Goal: Information Seeking & Learning: Learn about a topic

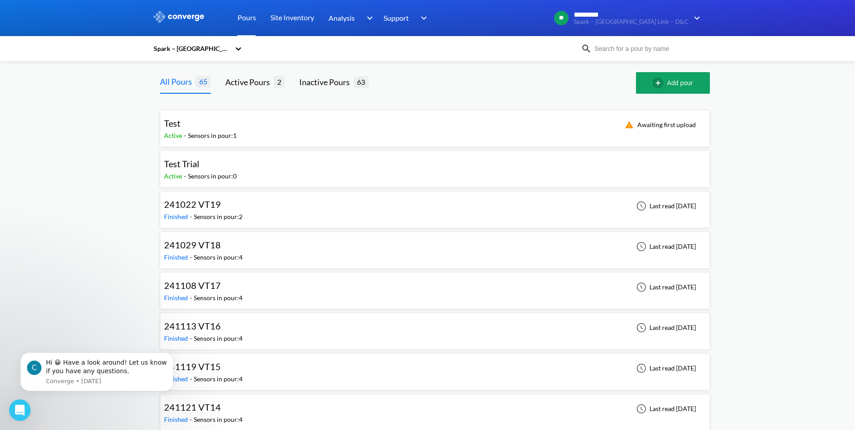
click at [194, 59] on div "Spark – [GEOGRAPHIC_DATA] Link – D&C" at bounding box center [427, 48] width 855 height 25
click at [200, 55] on div "Spark – [GEOGRAPHIC_DATA] Link – D&C" at bounding box center [193, 48] width 81 height 21
click at [287, 76] on div "All Pours 65 Active Pours 2 Inactive Pours 63 Add pour" at bounding box center [435, 83] width 550 height 22
click at [286, 18] on link "Site Inventory" at bounding box center [292, 18] width 44 height 36
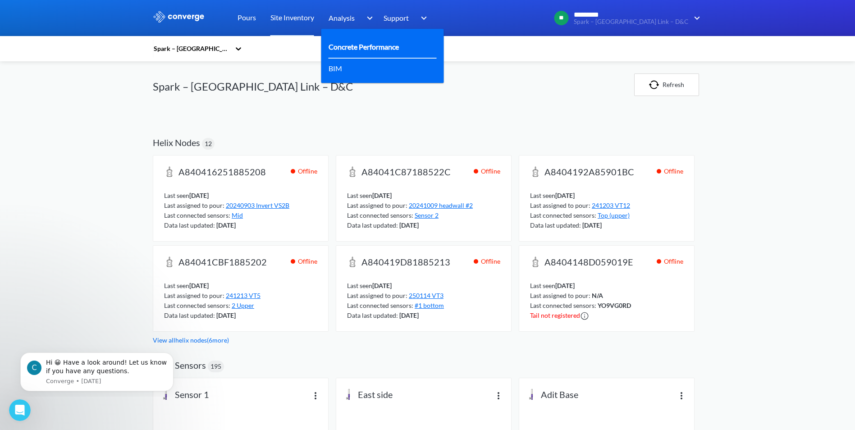
click at [354, 50] on link "Concrete Performance" at bounding box center [364, 46] width 70 height 11
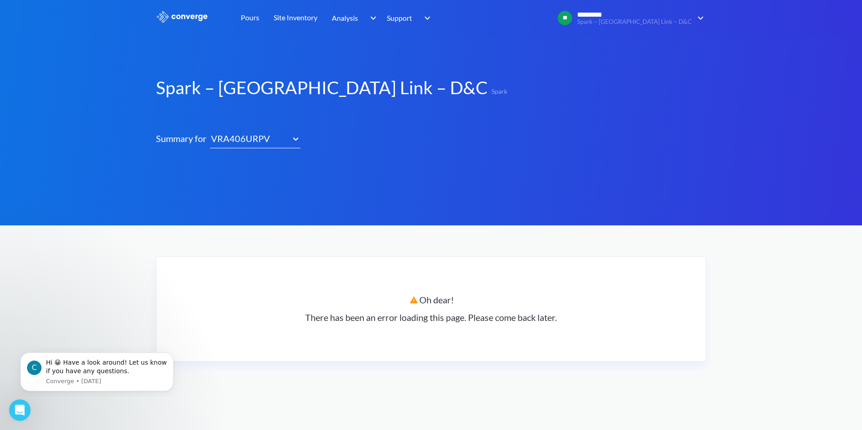
click at [289, 141] on div "VRA406URPV" at bounding box center [250, 141] width 81 height 18
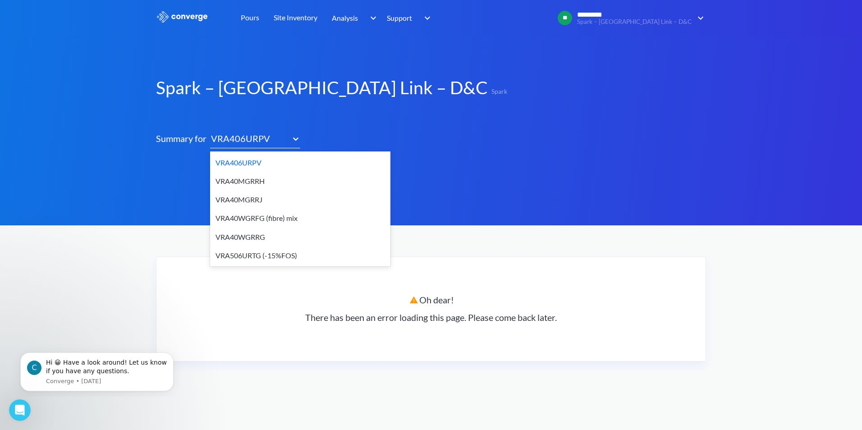
click at [253, 200] on div "VRA40MGRRJ" at bounding box center [300, 199] width 180 height 18
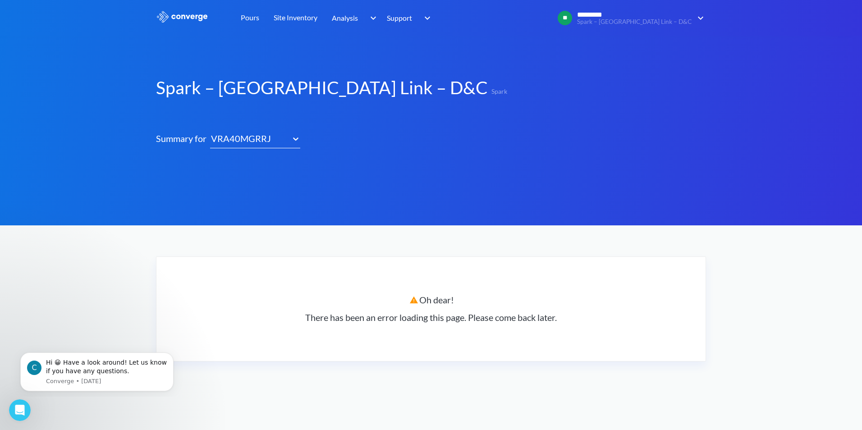
click at [268, 139] on div "VRA40MGRRJ" at bounding box center [249, 139] width 78 height 14
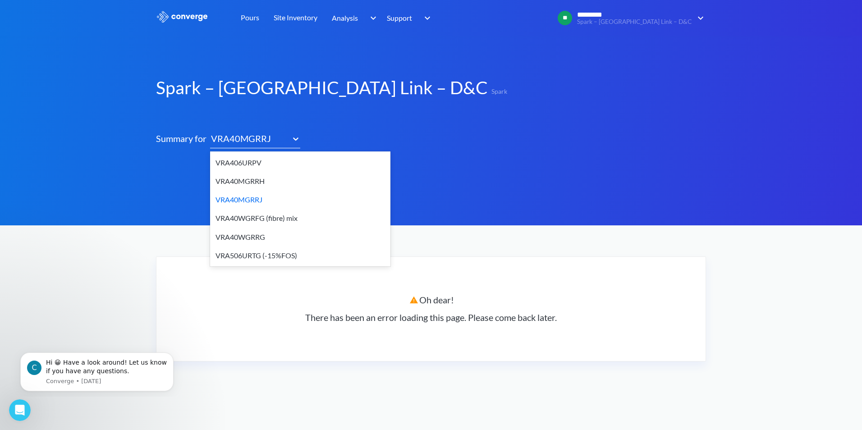
click at [256, 178] on div "VRA40MGRRH" at bounding box center [300, 181] width 180 height 18
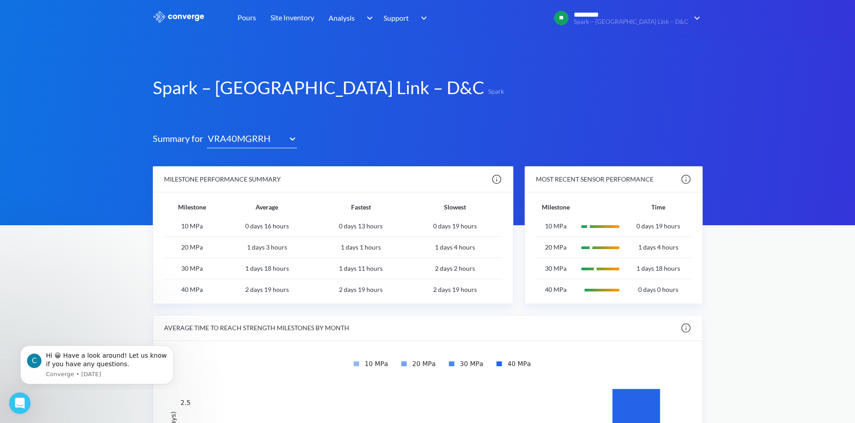
click at [185, 22] on img at bounding box center [179, 17] width 52 height 12
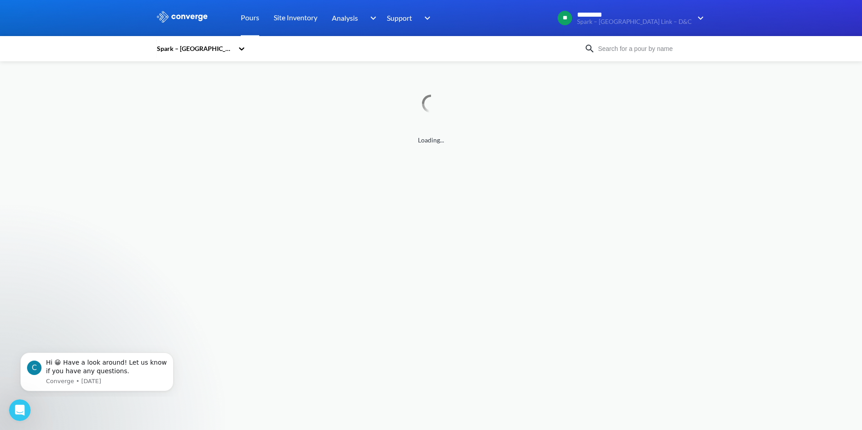
click at [210, 44] on div "Spark – [GEOGRAPHIC_DATA] Link – D&C" at bounding box center [195, 49] width 78 height 10
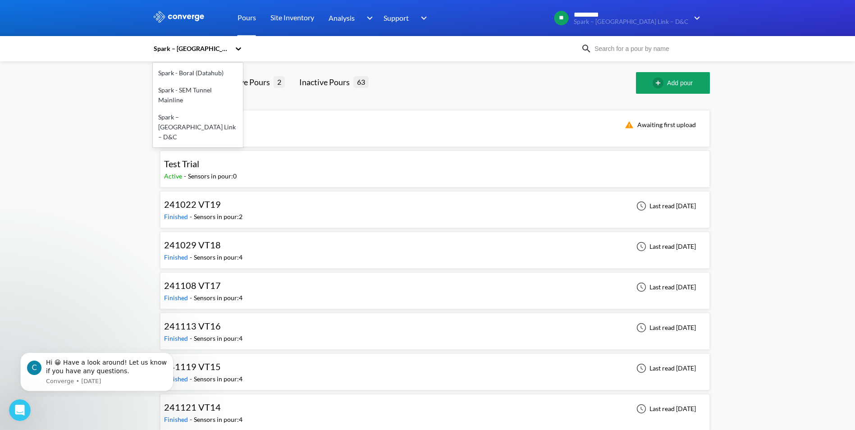
click at [192, 92] on div "Spark - SEM Tunnel Mainline" at bounding box center [198, 95] width 90 height 27
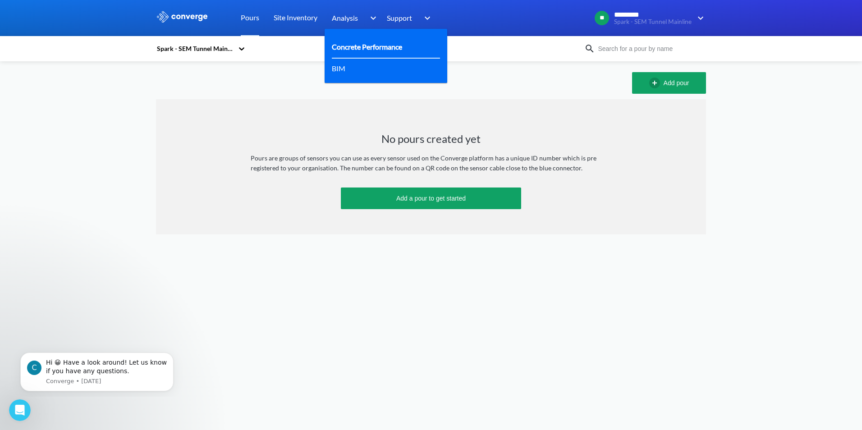
click at [348, 47] on link "Concrete Performance" at bounding box center [367, 46] width 70 height 11
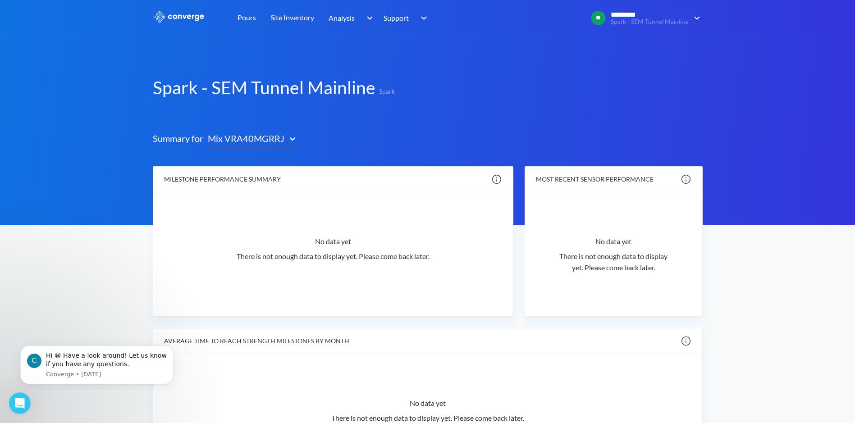
click at [274, 143] on div "Mix VRA40MGRRJ" at bounding box center [246, 139] width 78 height 14
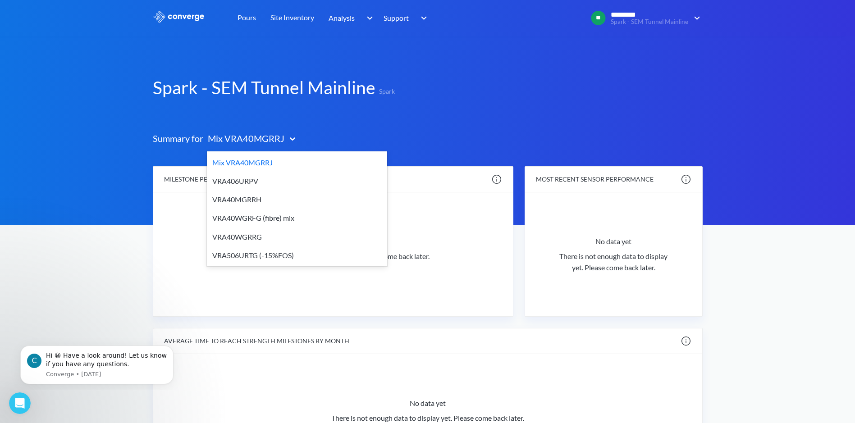
click at [258, 235] on div "VRA40WGRRG" at bounding box center [297, 237] width 180 height 18
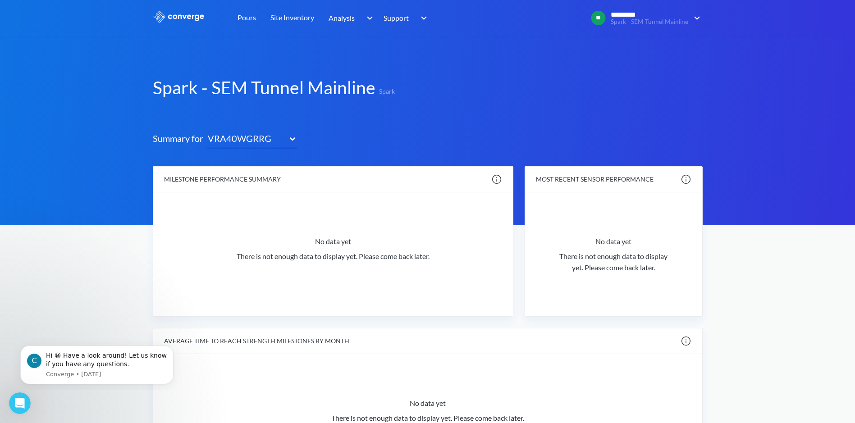
click at [256, 142] on div "VRA40WGRRG" at bounding box center [246, 139] width 78 height 14
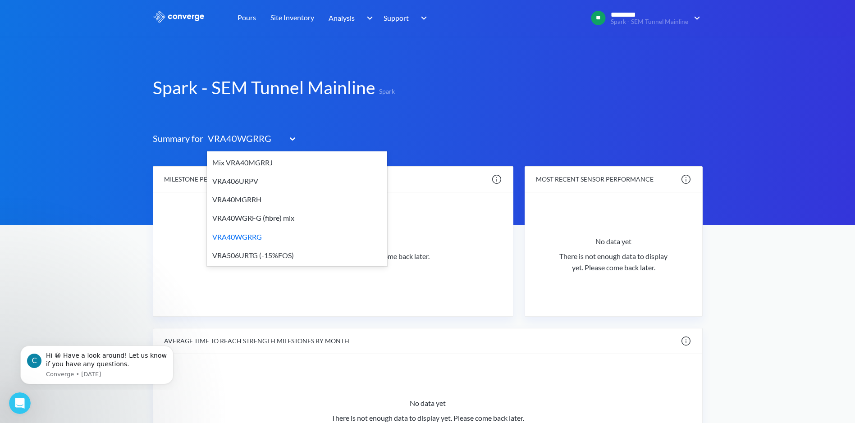
click at [265, 220] on div "VRA40WGRFG (fibre) mix" at bounding box center [297, 218] width 180 height 18
click at [264, 138] on div "VRA40WGRFG (fibre) mix" at bounding box center [246, 139] width 78 height 14
click at [237, 162] on div "Mix VRA40MGRRJ" at bounding box center [297, 162] width 180 height 18
